Goal: Task Accomplishment & Management: Manage account settings

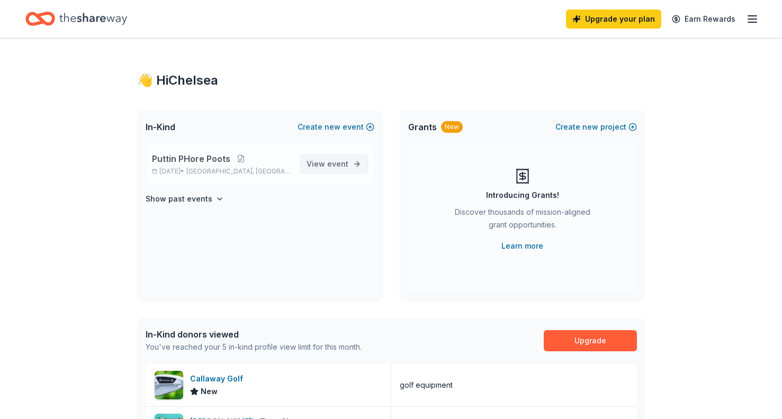
click at [333, 164] on span "event" at bounding box center [337, 163] width 21 height 9
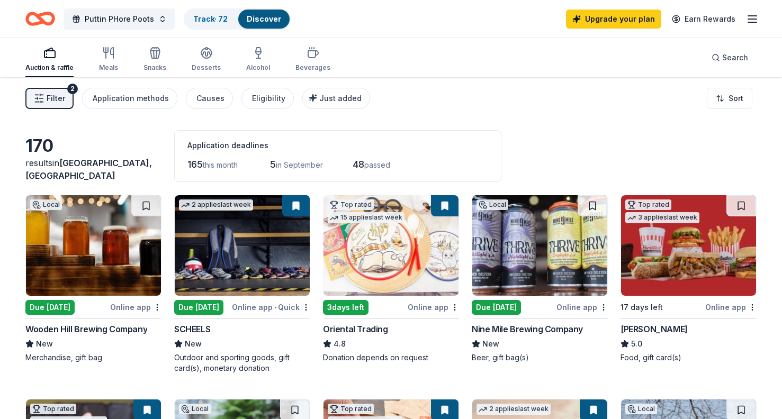
click at [70, 307] on div "Due [DATE]" at bounding box center [49, 307] width 49 height 15
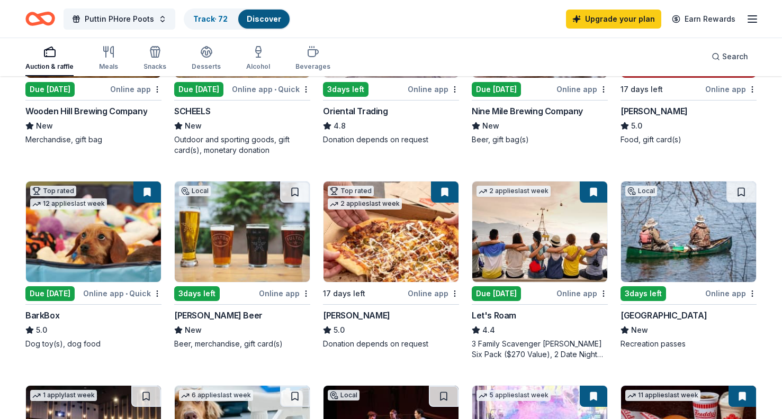
scroll to position [220, 0]
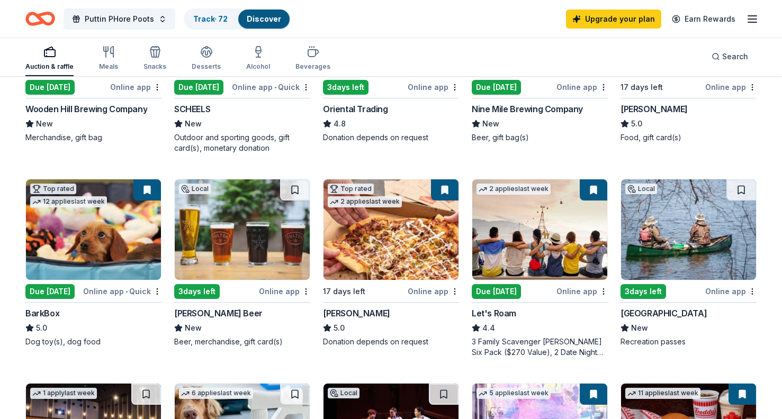
click at [108, 291] on div "Online app • Quick" at bounding box center [122, 291] width 78 height 13
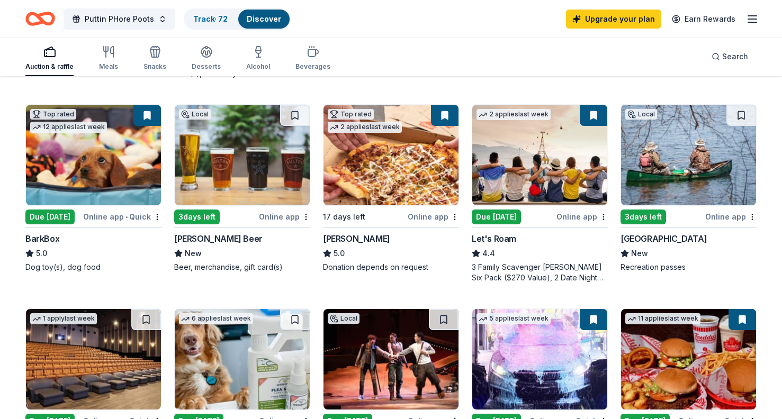
scroll to position [261, 0]
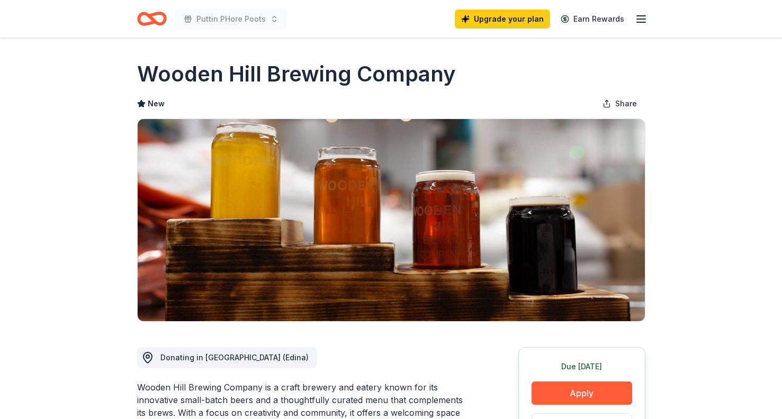
scroll to position [9, 0]
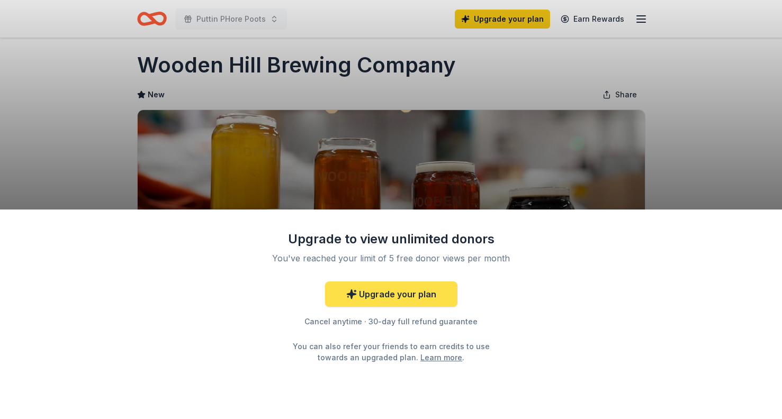
click at [416, 300] on link "Upgrade your plan" at bounding box center [391, 294] width 132 height 25
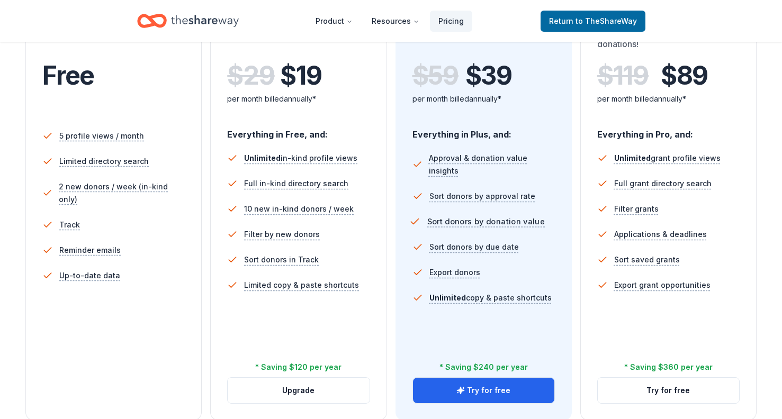
scroll to position [265, 0]
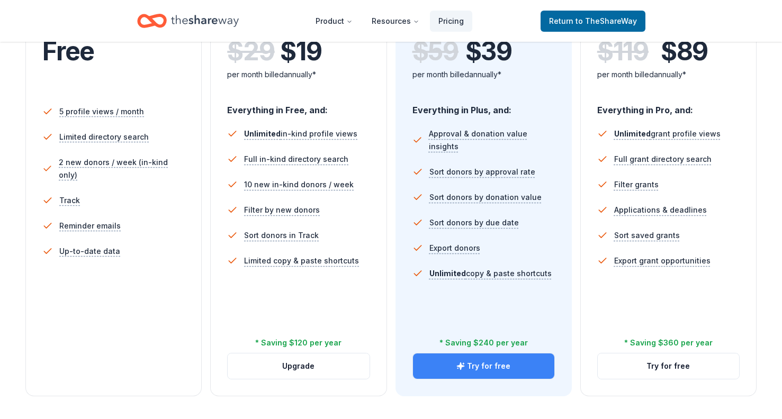
click at [475, 370] on button "Try for free" at bounding box center [483, 366] width 141 height 25
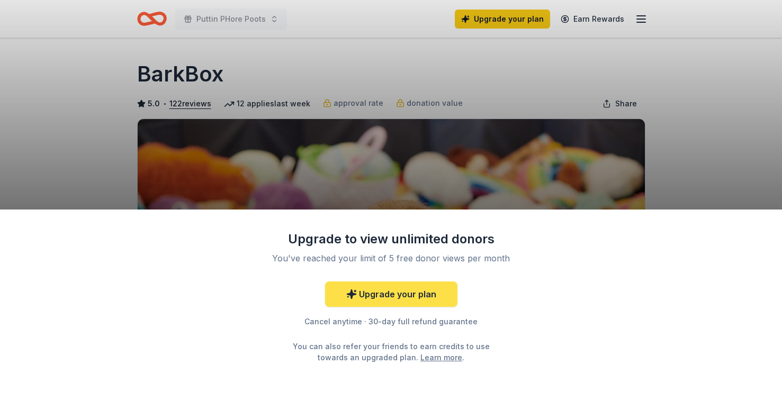
click at [411, 293] on link "Upgrade your plan" at bounding box center [391, 294] width 132 height 25
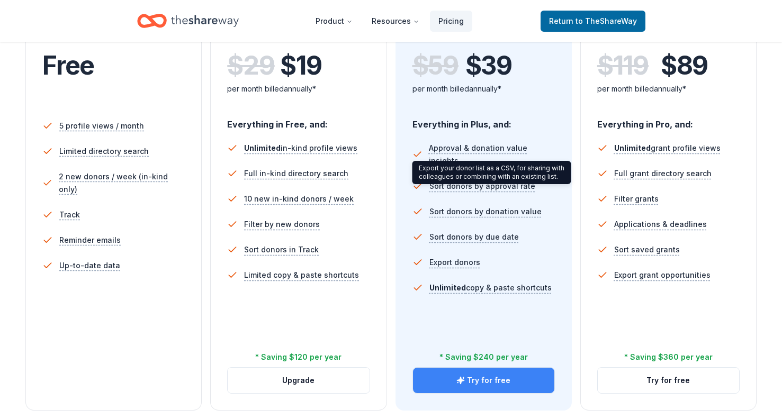
scroll to position [308, 0]
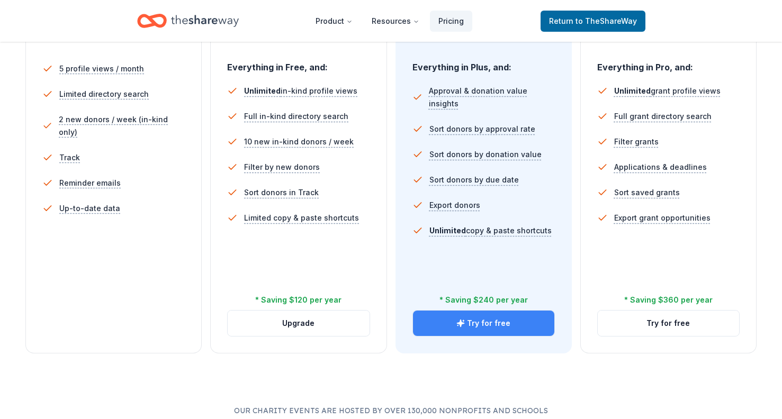
click at [468, 324] on button "Try for free" at bounding box center [483, 323] width 141 height 25
